Goal: Check status: Check status

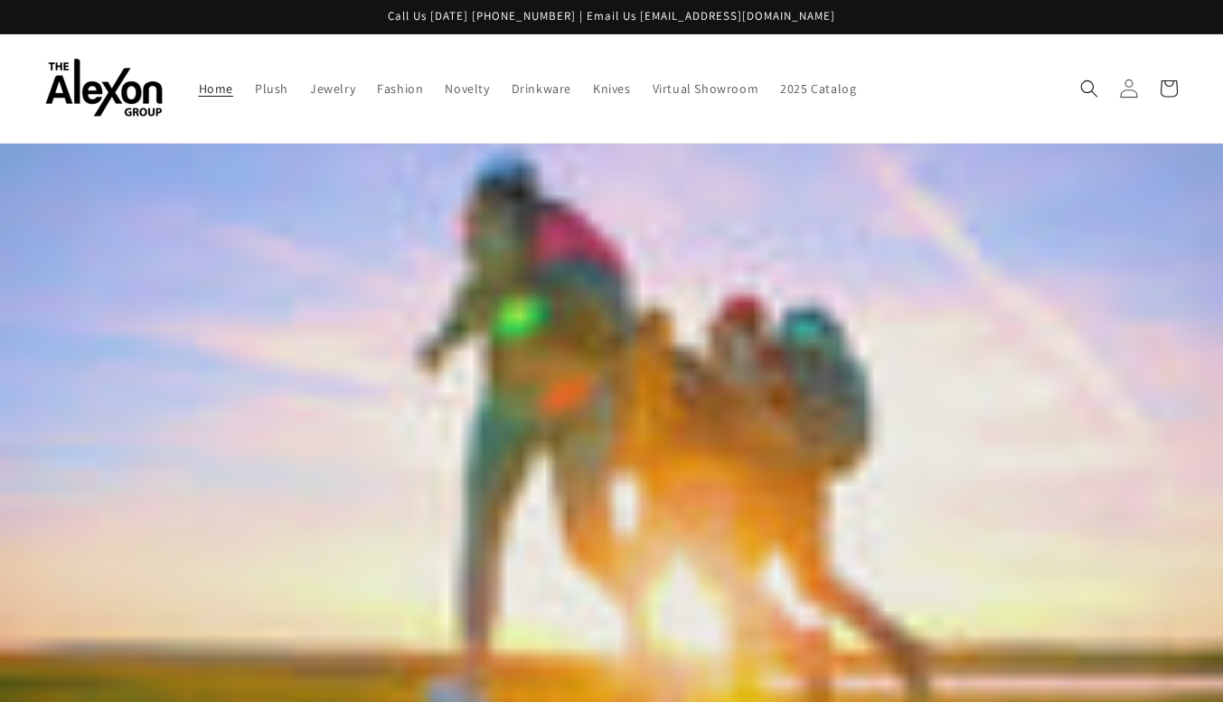
click at [1132, 82] on icon at bounding box center [1128, 88] width 19 height 19
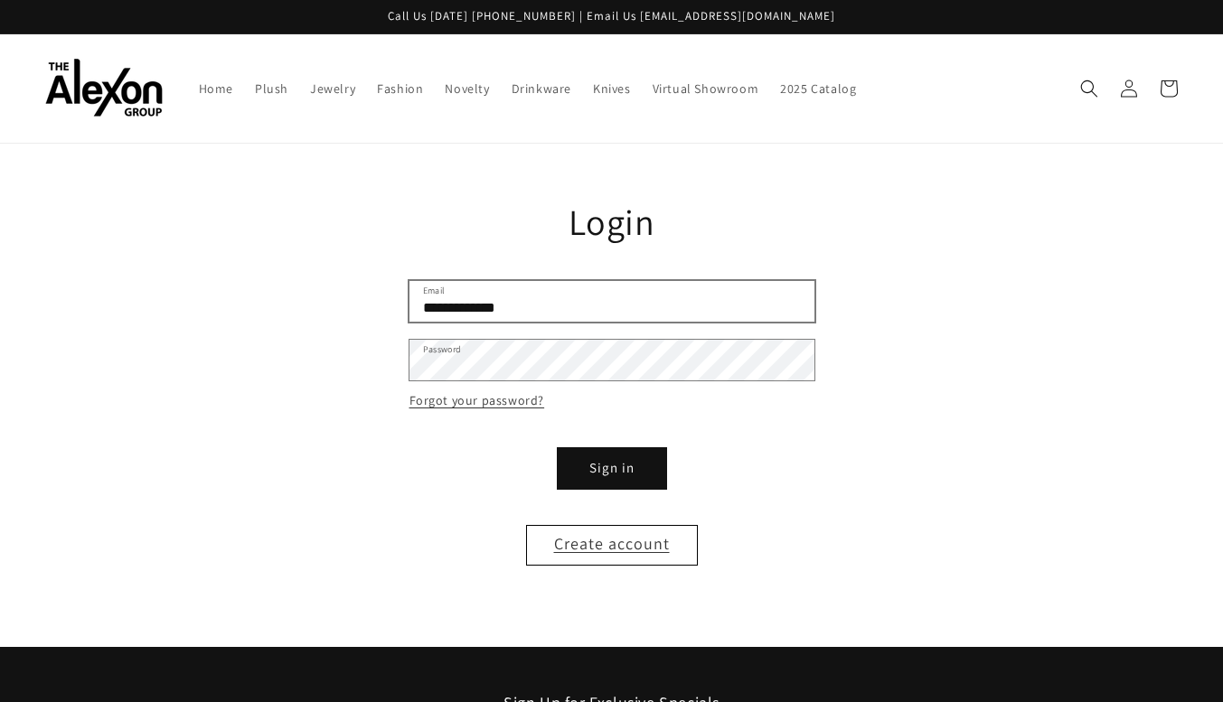
click at [464, 281] on input "**********" at bounding box center [611, 301] width 405 height 41
click at [628, 459] on button "Sign in" at bounding box center [612, 468] width 108 height 41
click at [608, 448] on button "Sign in" at bounding box center [612, 468] width 108 height 41
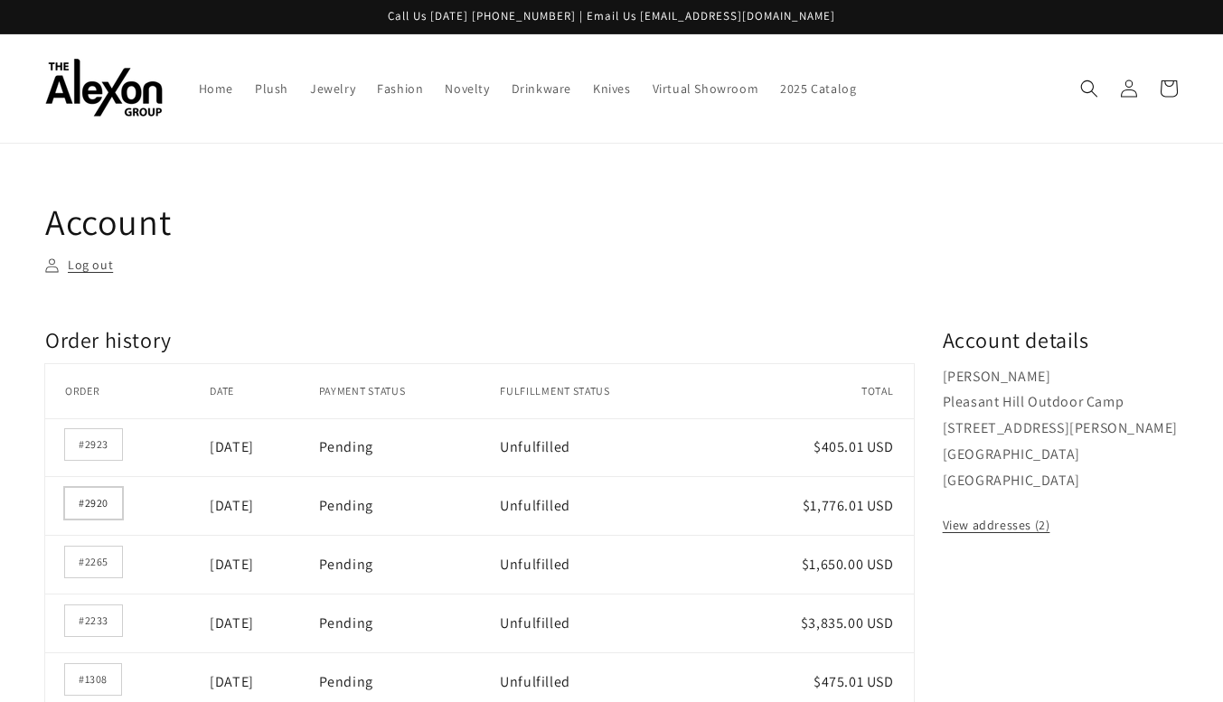
click at [99, 488] on link "#2920" at bounding box center [93, 503] width 57 height 31
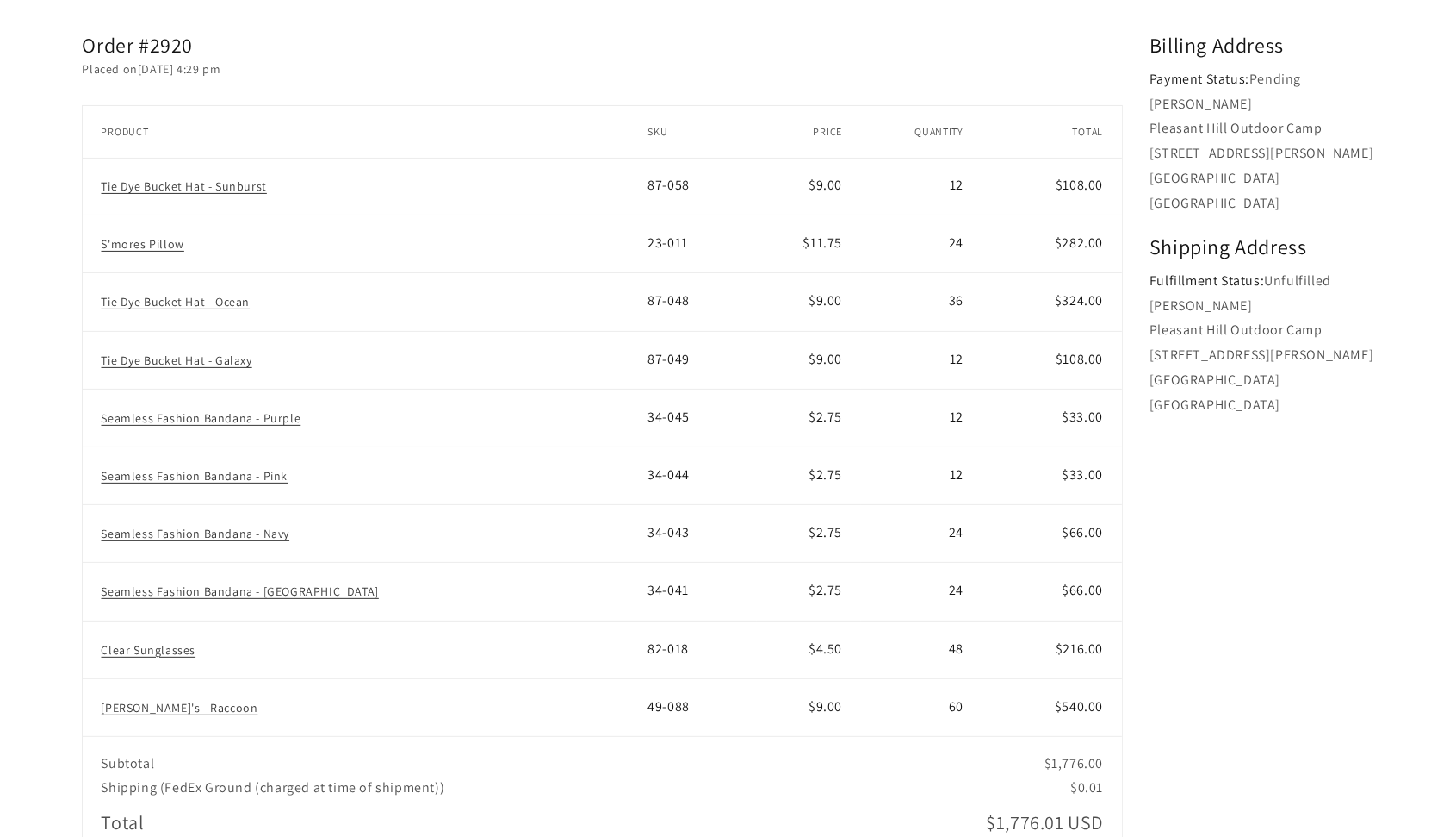
scroll to position [281, 0]
